Goal: Information Seeking & Learning: Find specific page/section

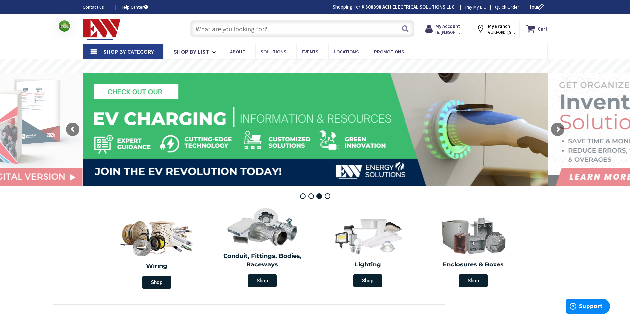
click at [214, 27] on input "text" at bounding box center [302, 28] width 224 height 17
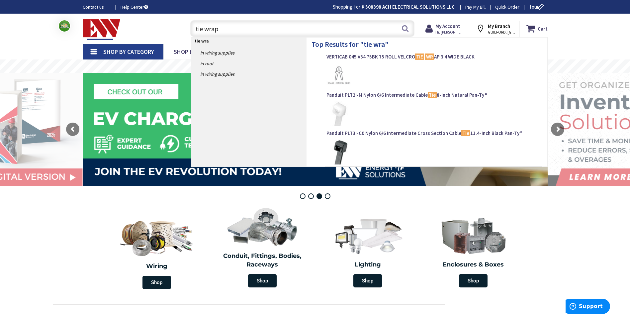
type input "tie wraps"
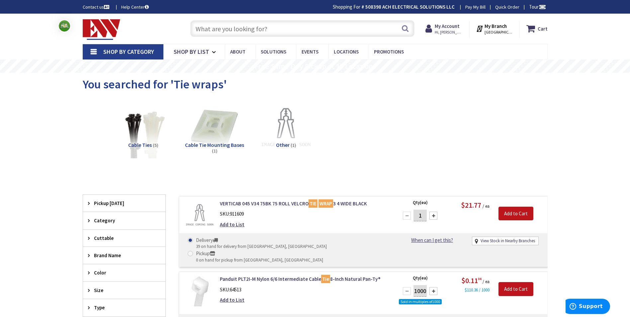
click at [151, 135] on img at bounding box center [143, 128] width 60 height 60
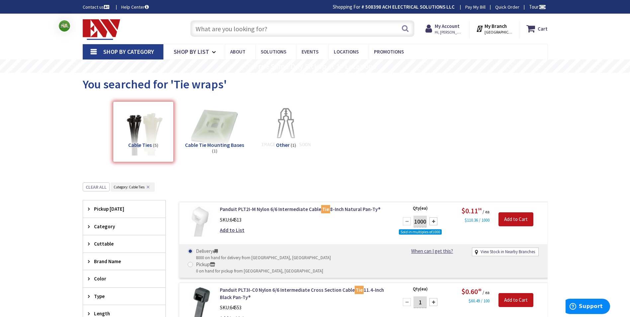
click at [246, 26] on input "text" at bounding box center [302, 28] width 224 height 17
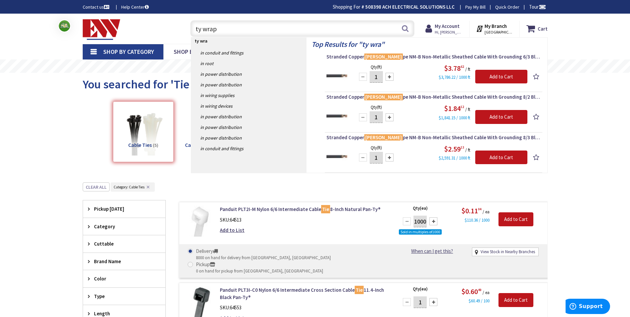
type input "ty wraps"
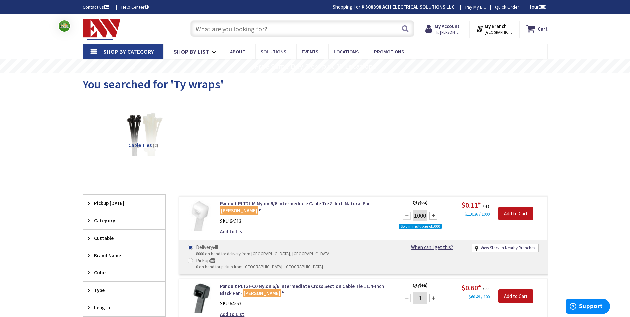
click at [92, 220] on icon at bounding box center [90, 220] width 5 height 5
click at [146, 53] on span "Shop By Category" at bounding box center [128, 52] width 51 height 8
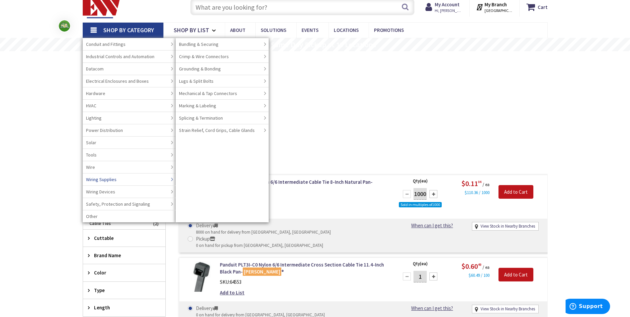
scroll to position [33, 0]
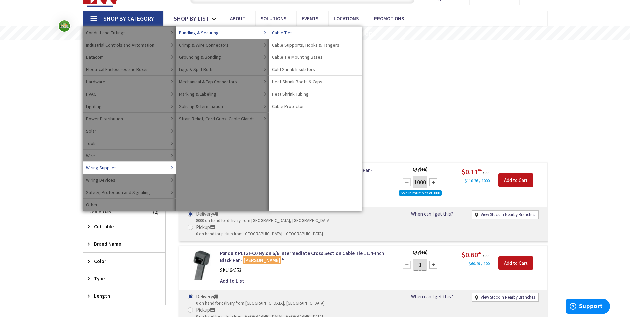
click at [287, 34] on span "Cable Ties" at bounding box center [282, 32] width 21 height 7
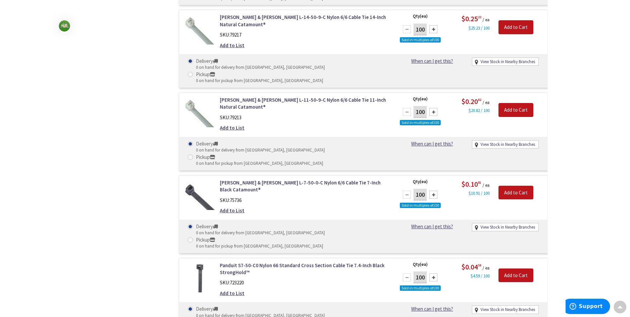
scroll to position [3651, 0]
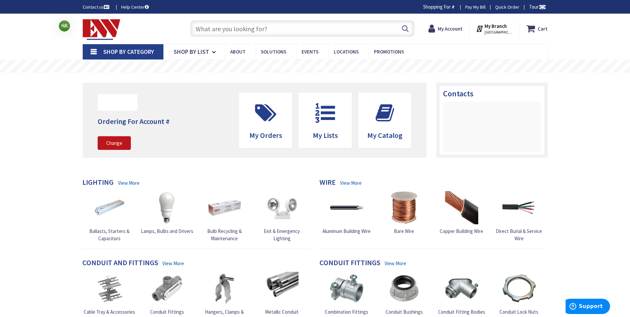
click at [228, 32] on input "text" at bounding box center [302, 28] width 224 height 17
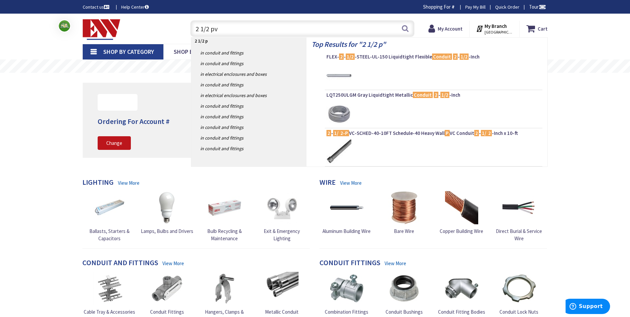
type input "2 1/2 pvc"
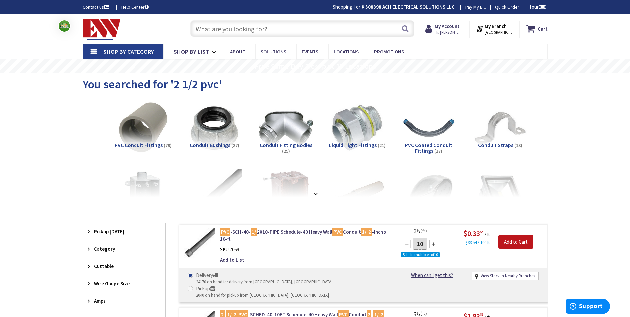
click at [233, 29] on input "text" at bounding box center [302, 28] width 224 height 17
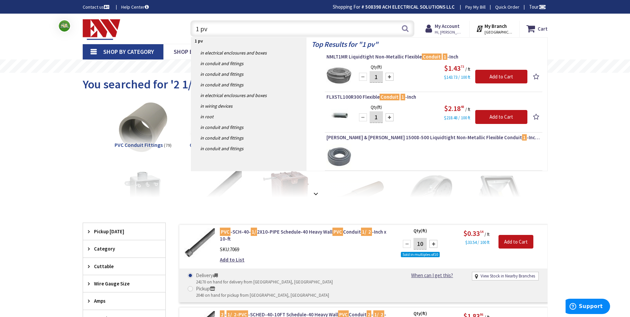
type input "1 pvc"
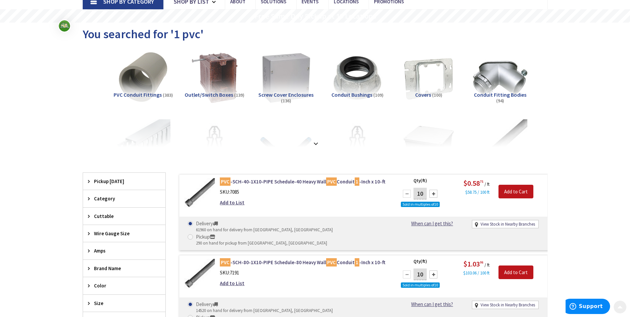
scroll to position [66, 0]
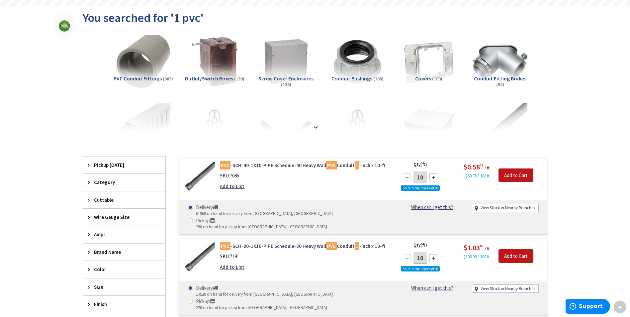
click at [150, 64] on img at bounding box center [143, 62] width 60 height 60
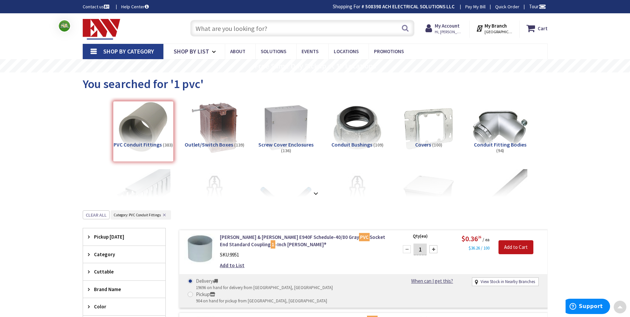
scroll to position [0, 0]
click at [277, 27] on input "text" at bounding box center [302, 28] width 224 height 17
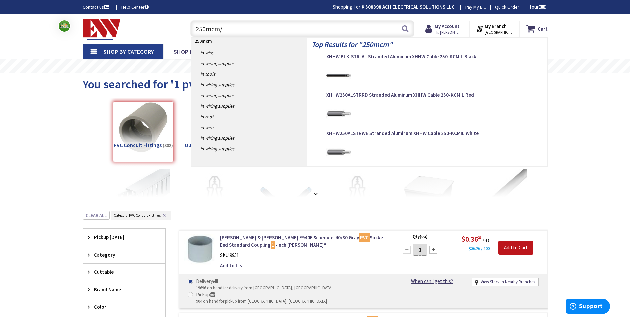
type input "250mcm/3"
